Goal: Navigation & Orientation: Find specific page/section

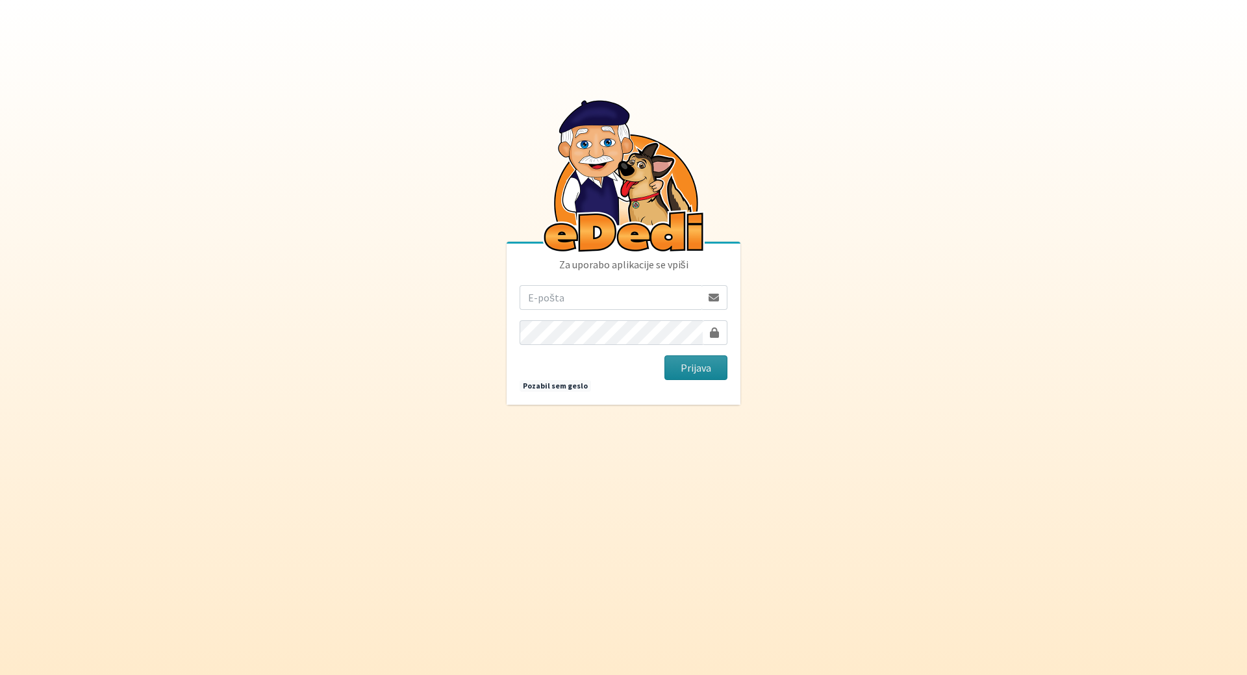
type input "sara.smerdel@gmail.com"
click at [681, 371] on button "Prijava" at bounding box center [695, 367] width 63 height 25
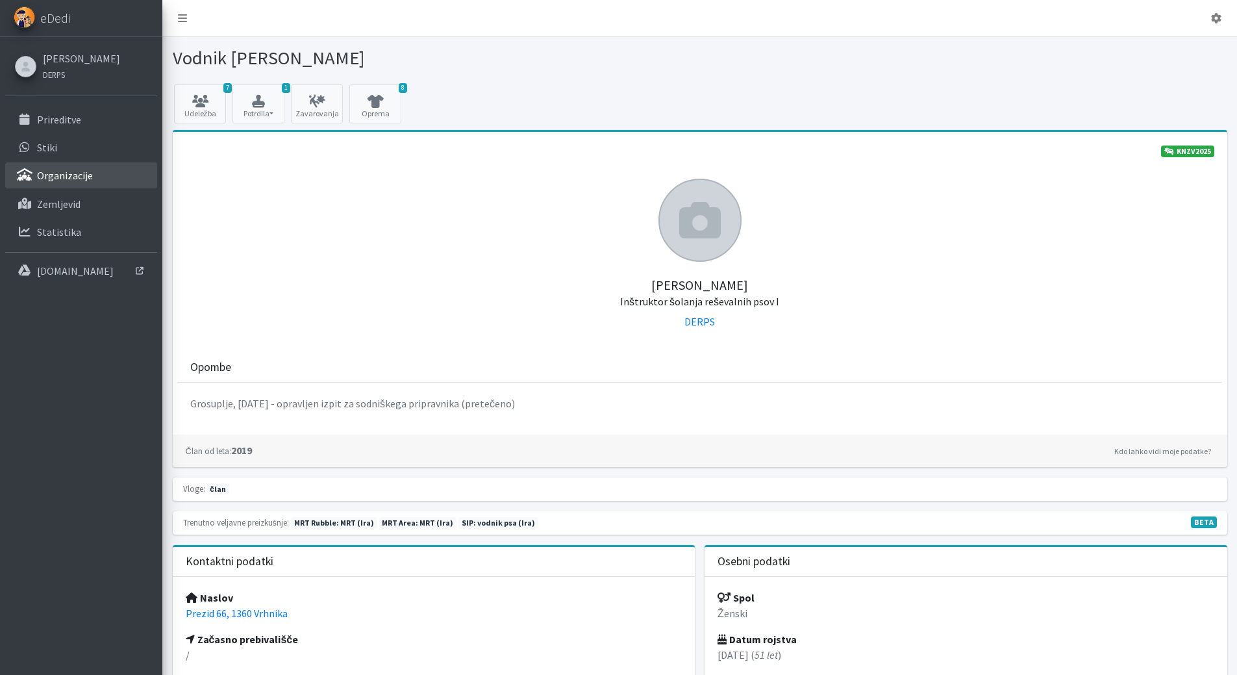
click at [88, 175] on p "Organizacije" at bounding box center [65, 175] width 56 height 13
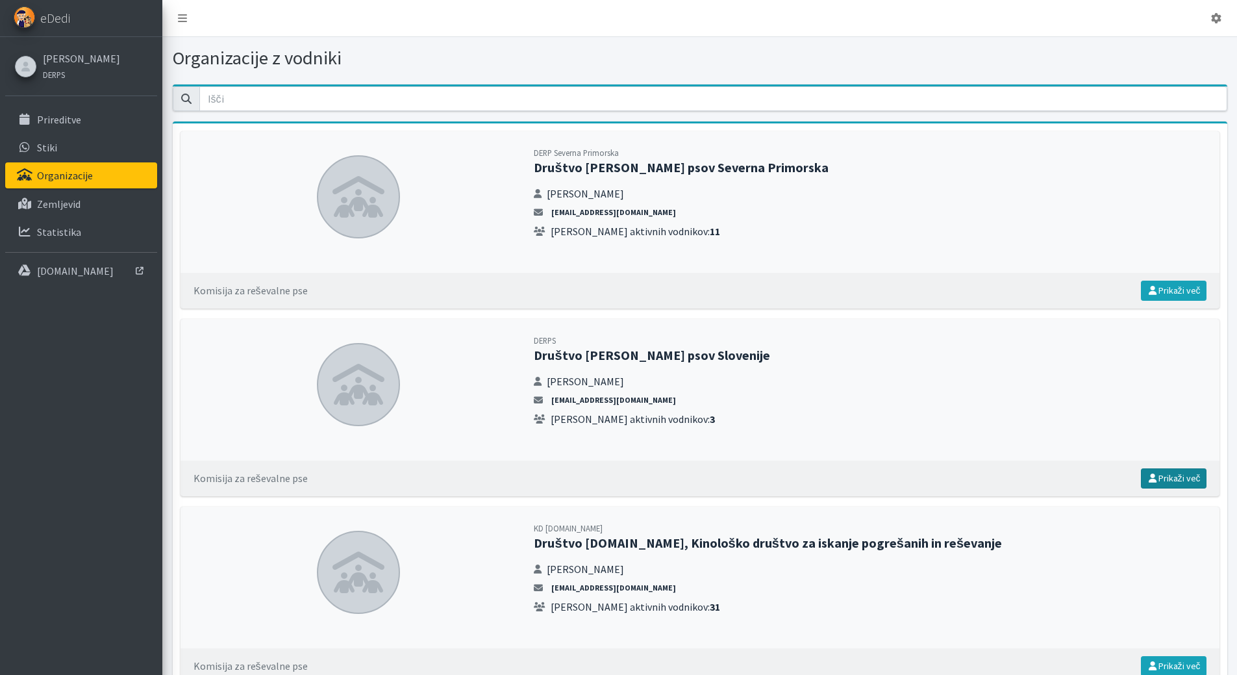
click at [1151, 473] on icon at bounding box center [1153, 477] width 12 height 9
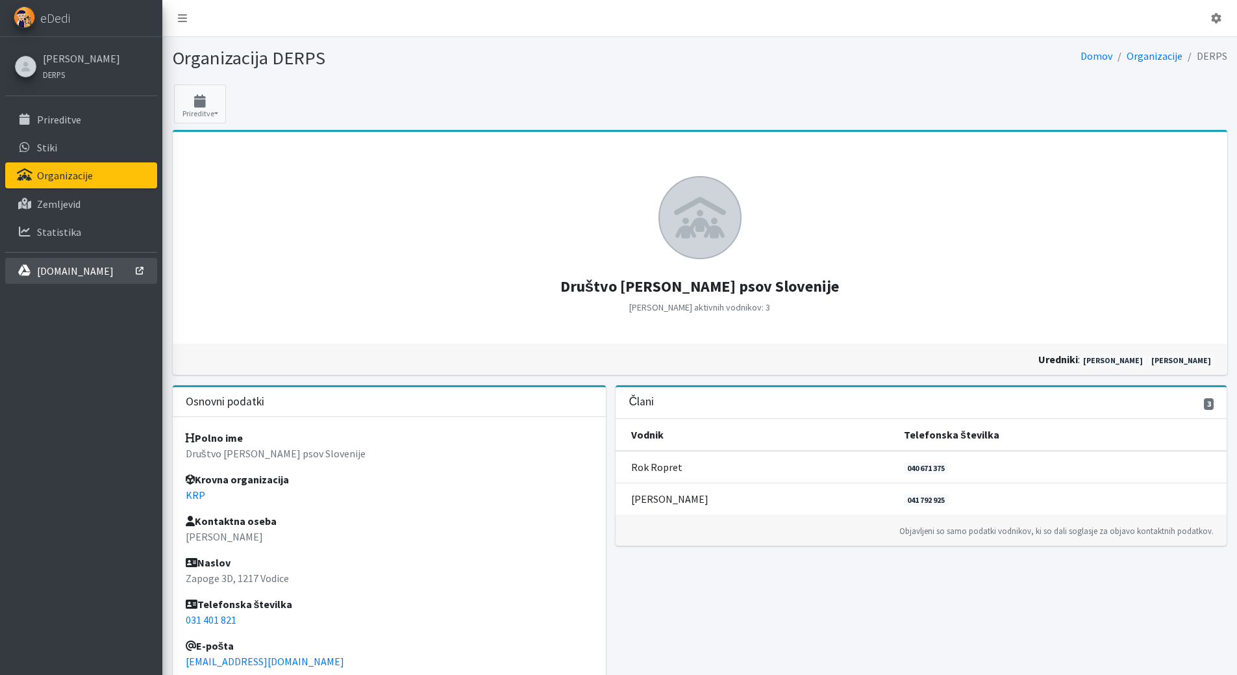
click at [42, 269] on p "[DOMAIN_NAME]" at bounding box center [75, 270] width 77 height 13
click at [64, 114] on p "Prireditve" at bounding box center [59, 119] width 44 height 13
